Goal: Task Accomplishment & Management: Use online tool/utility

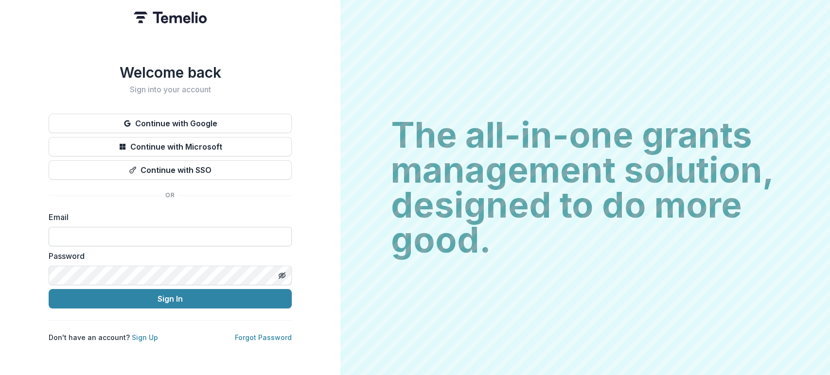
click at [95, 233] on input at bounding box center [170, 236] width 243 height 19
click at [93, 233] on input at bounding box center [170, 236] width 243 height 19
type input "**********"
click at [49, 289] on button "Sign In" at bounding box center [170, 298] width 243 height 19
